Goal: Submit feedback/report problem

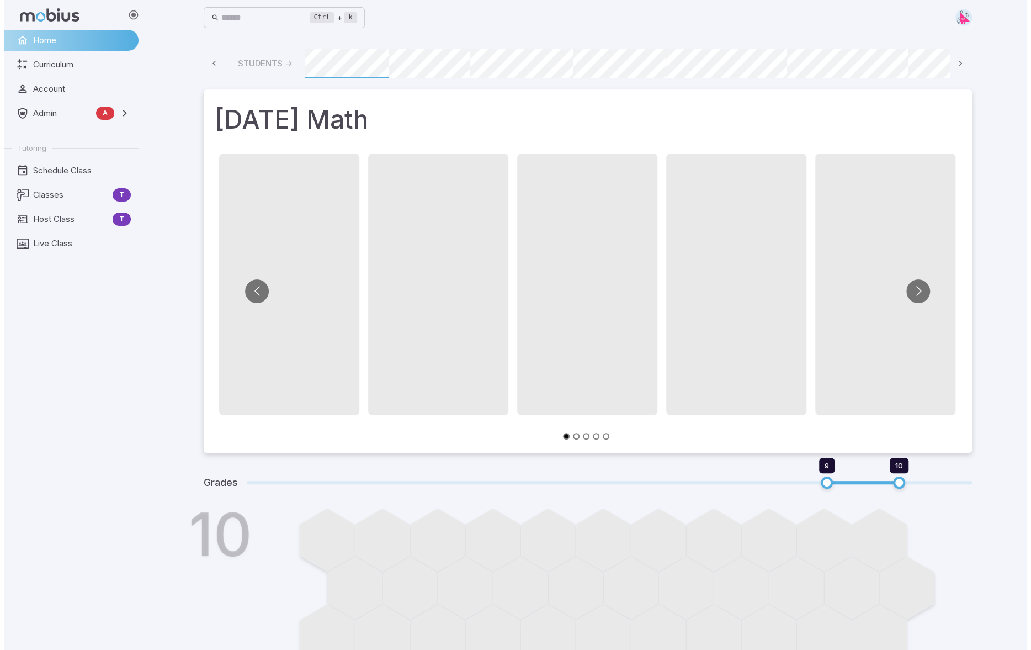
scroll to position [0, 593]
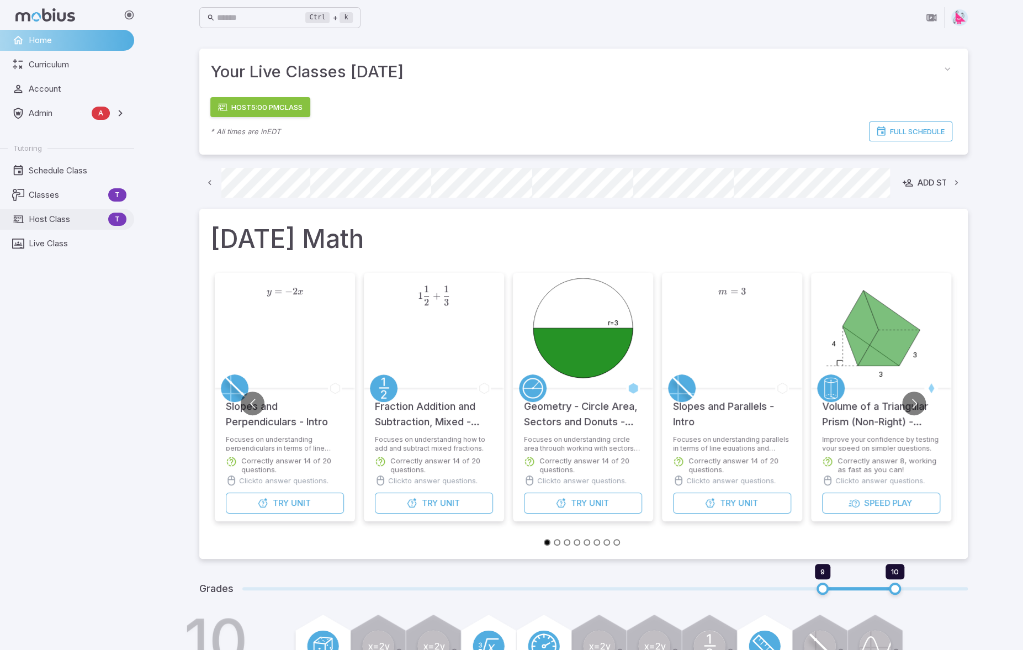
click at [66, 219] on span "Host Class" at bounding box center [66, 219] width 75 height 12
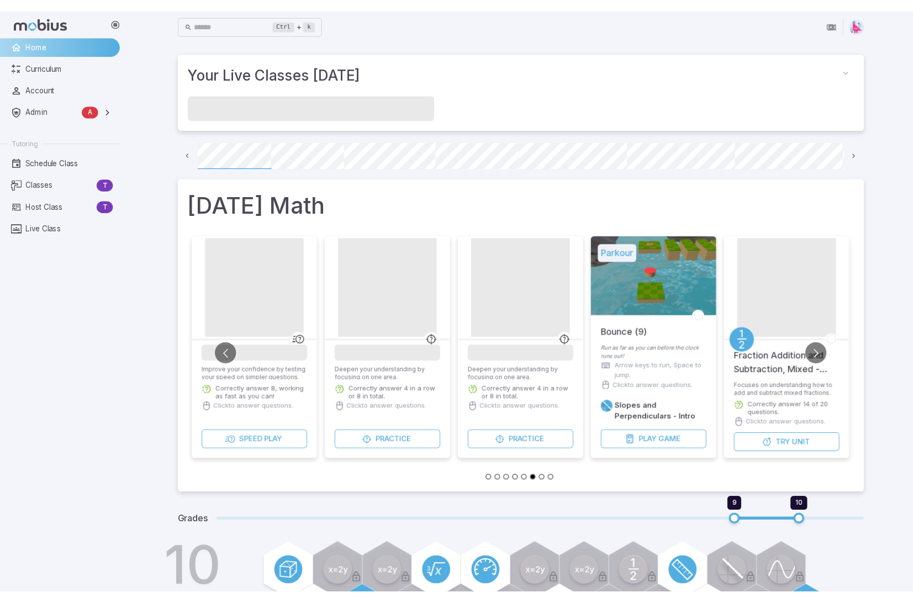
scroll to position [0, 79]
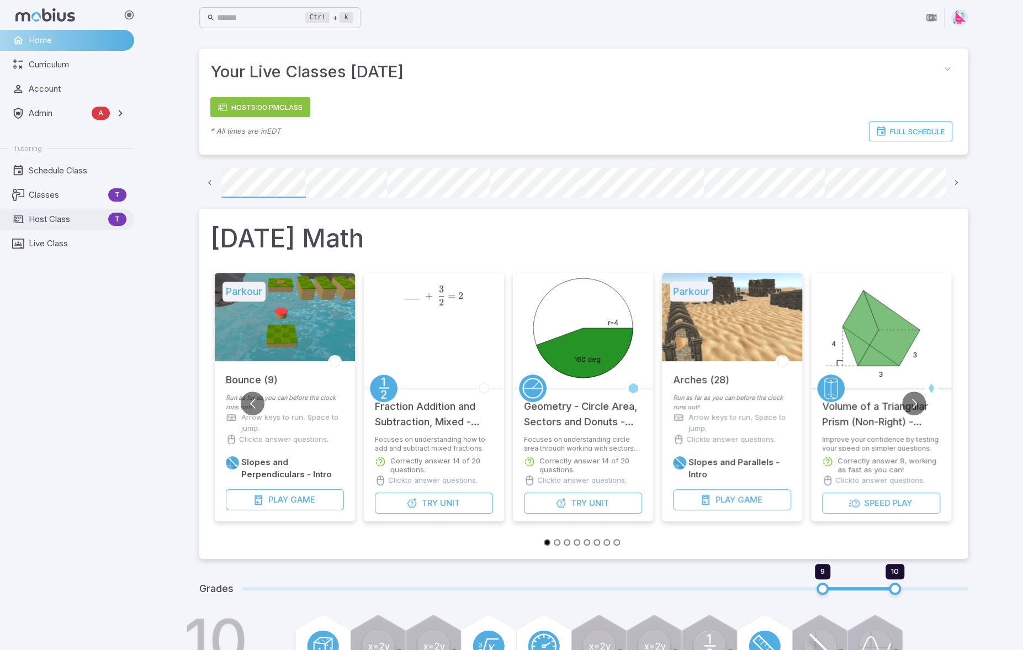
click at [59, 217] on span "Host Class" at bounding box center [66, 219] width 75 height 12
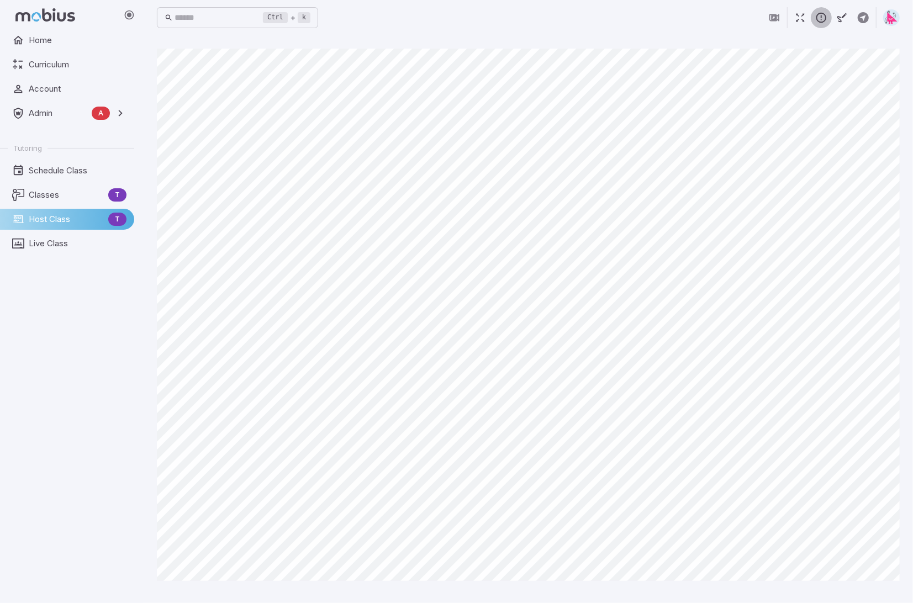
click at [820, 22] on icon "button" at bounding box center [821, 18] width 12 height 12
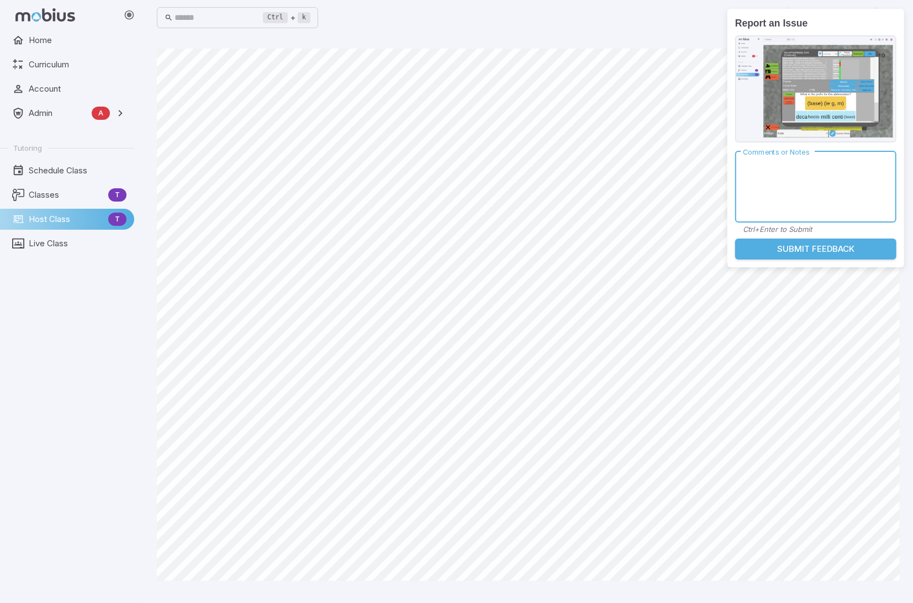
click at [790, 181] on textarea "Comments or Notes" at bounding box center [816, 186] width 146 height 53
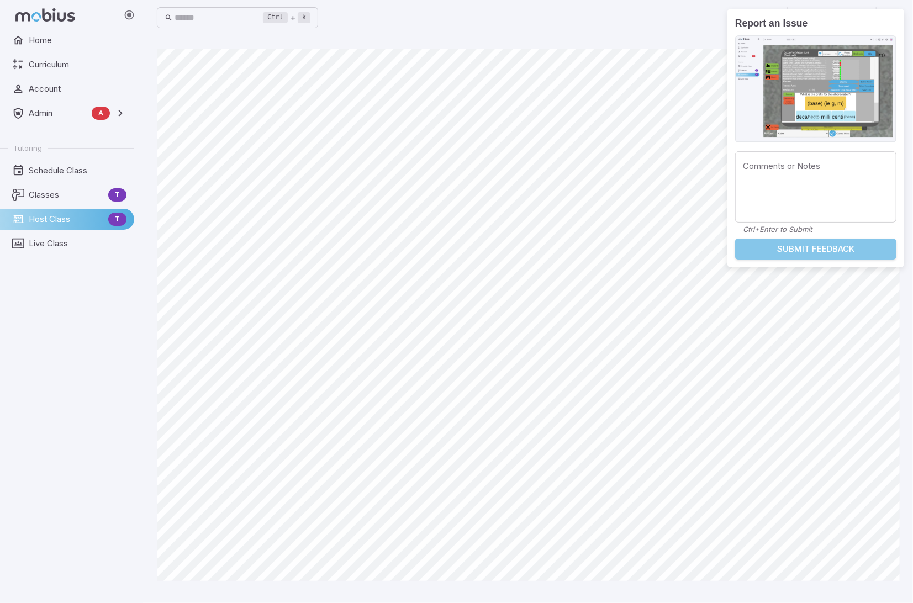
click at [817, 248] on button "Submit Feedback" at bounding box center [815, 248] width 161 height 21
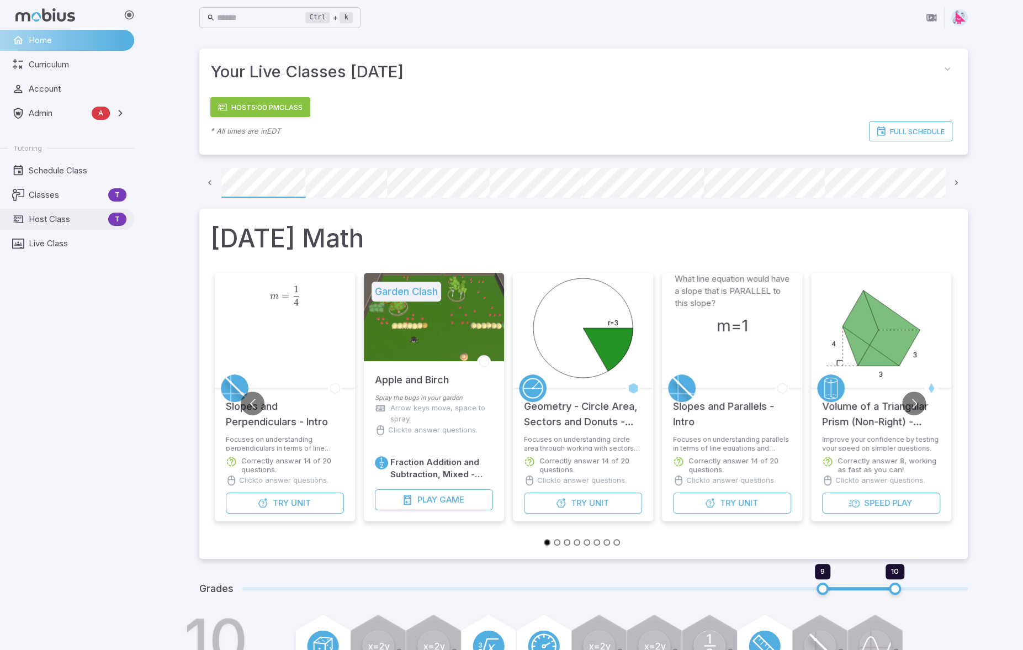
click at [23, 226] on link "Host Class T" at bounding box center [67, 219] width 134 height 21
